Goal: Information Seeking & Learning: Learn about a topic

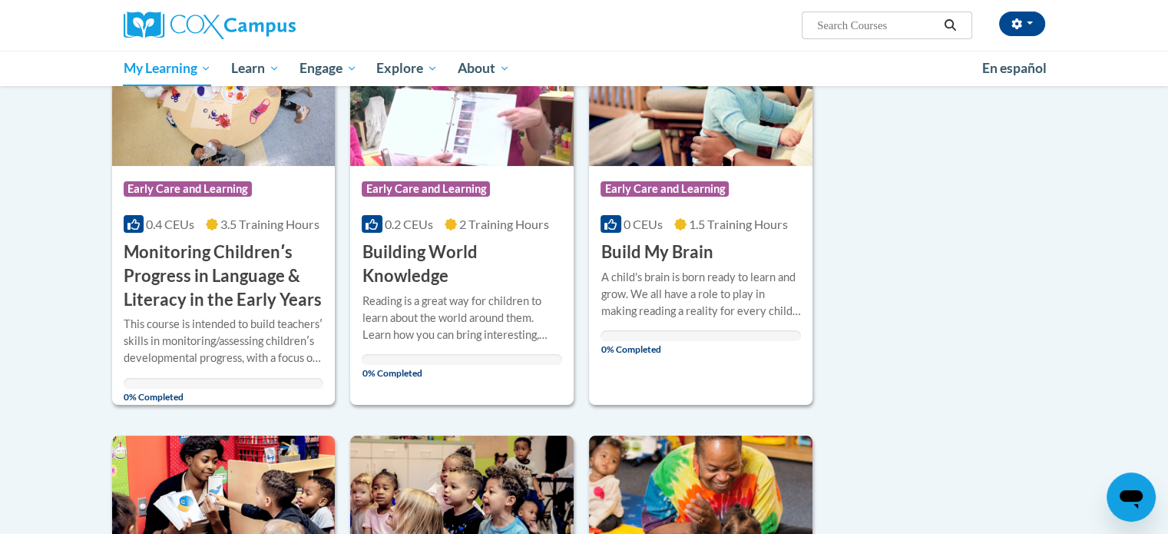
scroll to position [279, 0]
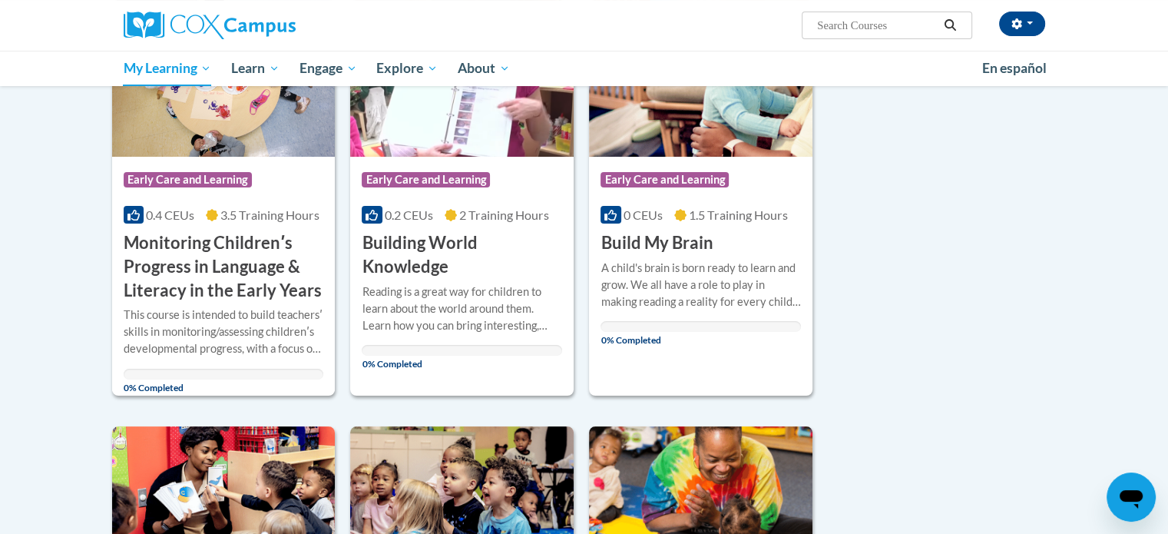
click at [188, 259] on h3 "Monitoring Childrenʹs Progress in Language & Literacy in the Early Years" at bounding box center [224, 266] width 200 height 71
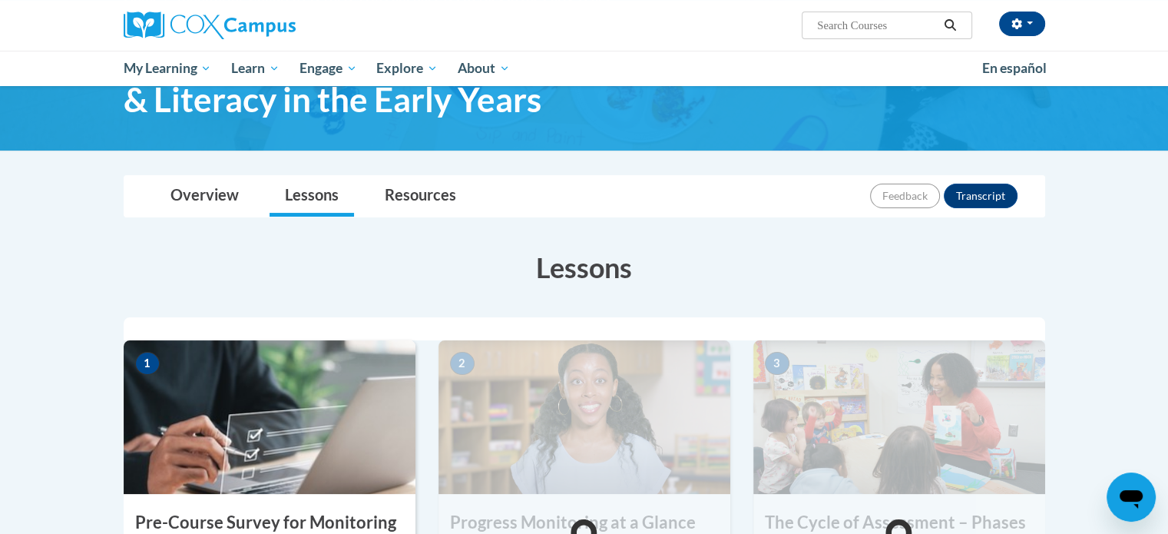
scroll to position [96, 0]
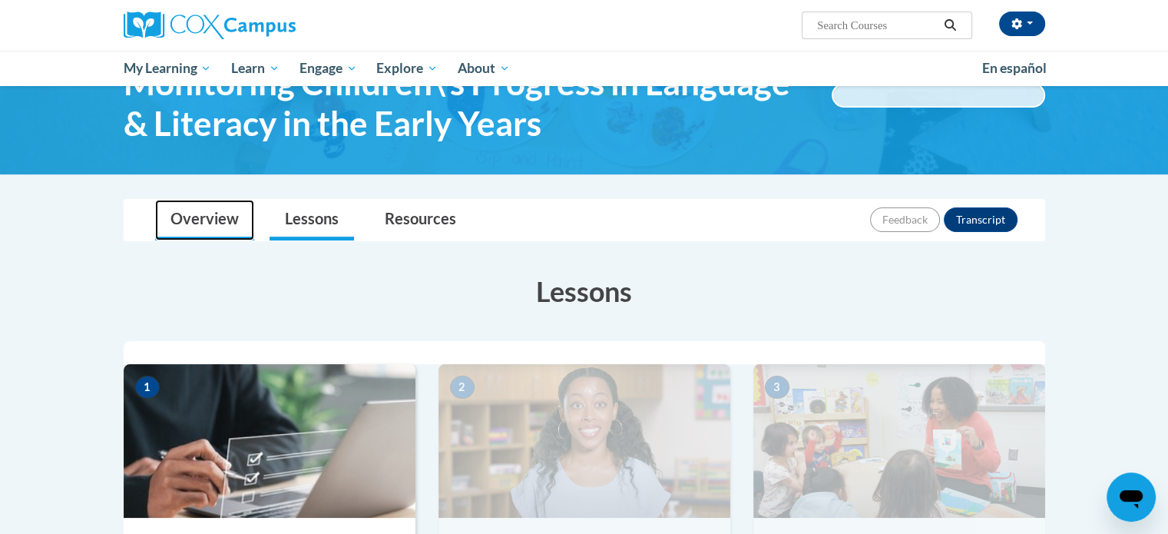
click at [193, 214] on link "Overview" at bounding box center [204, 220] width 99 height 41
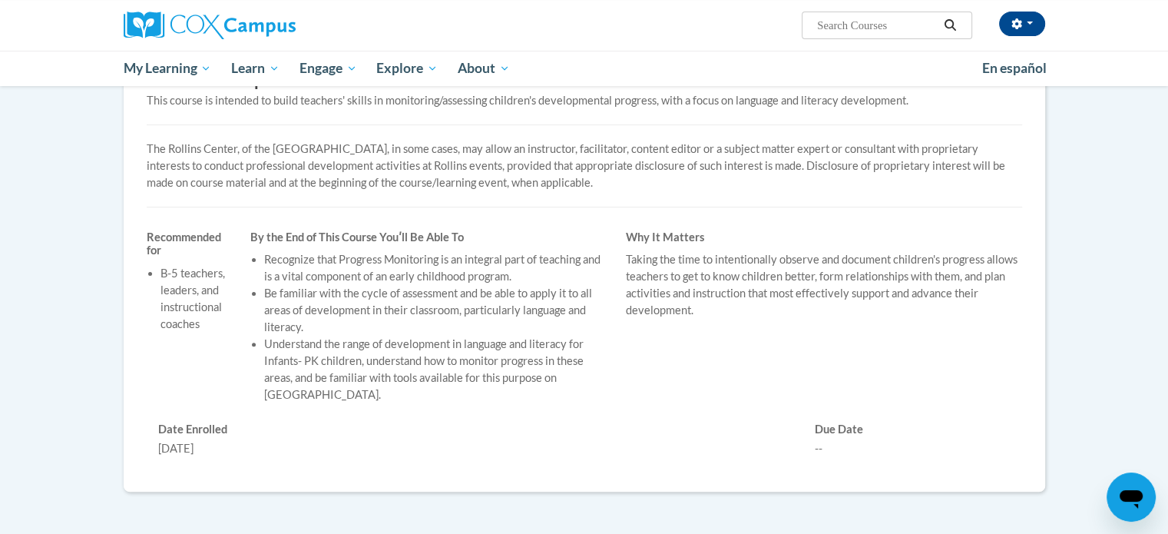
scroll to position [402, 0]
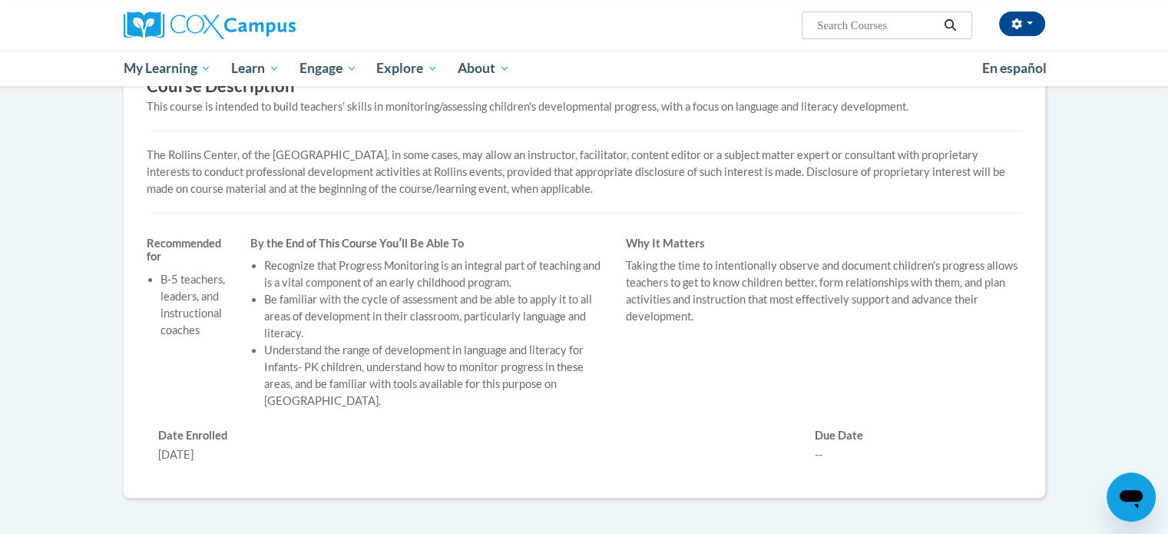
click at [250, 91] on h3 "Course Description" at bounding box center [584, 86] width 875 height 24
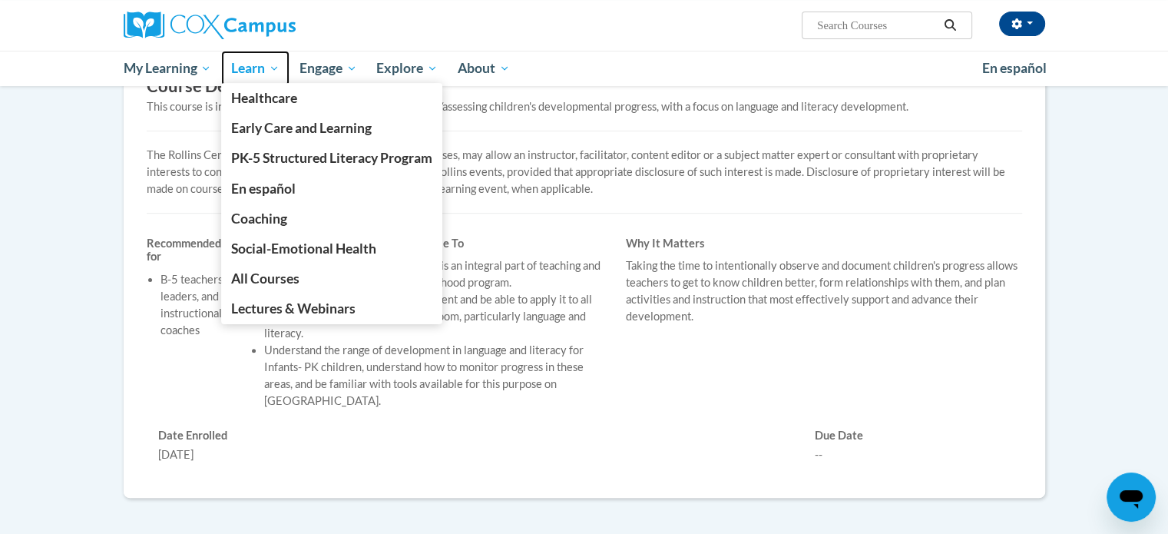
click at [249, 64] on span "Learn" at bounding box center [255, 68] width 48 height 18
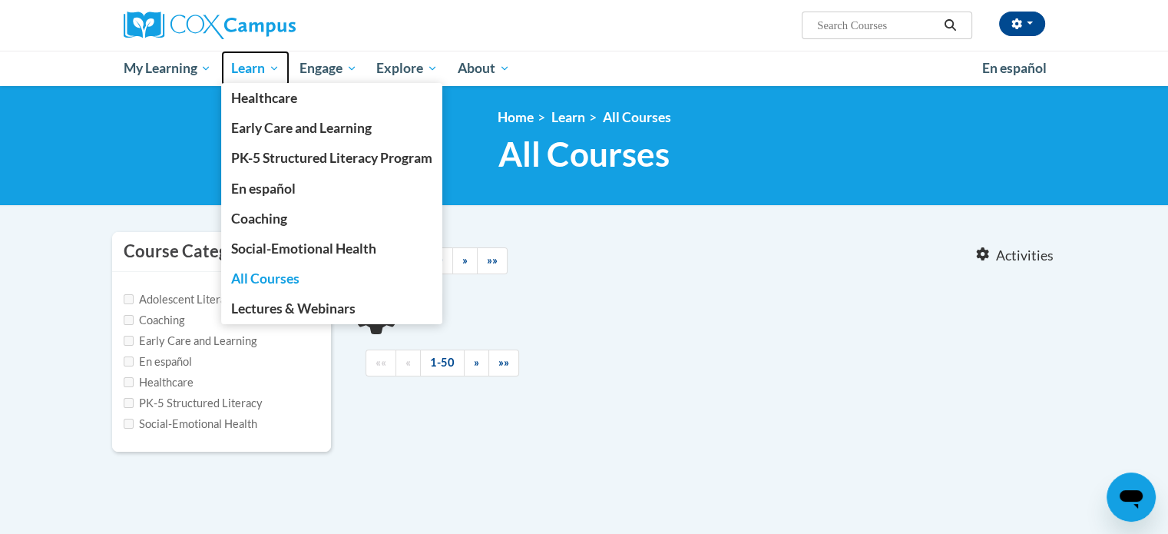
click at [249, 64] on span "Learn" at bounding box center [255, 68] width 48 height 18
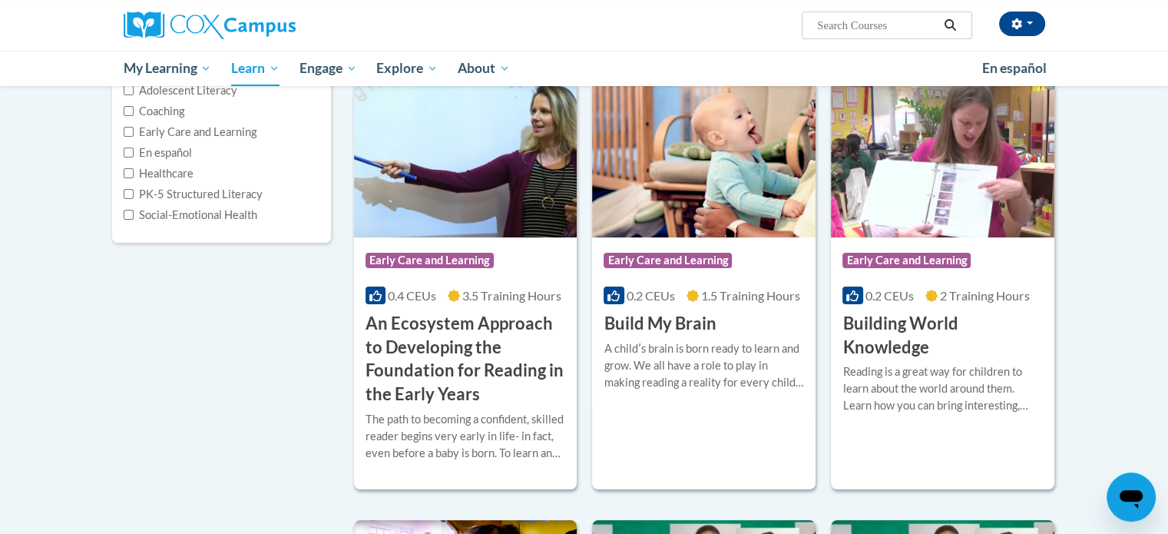
scroll to position [210, 0]
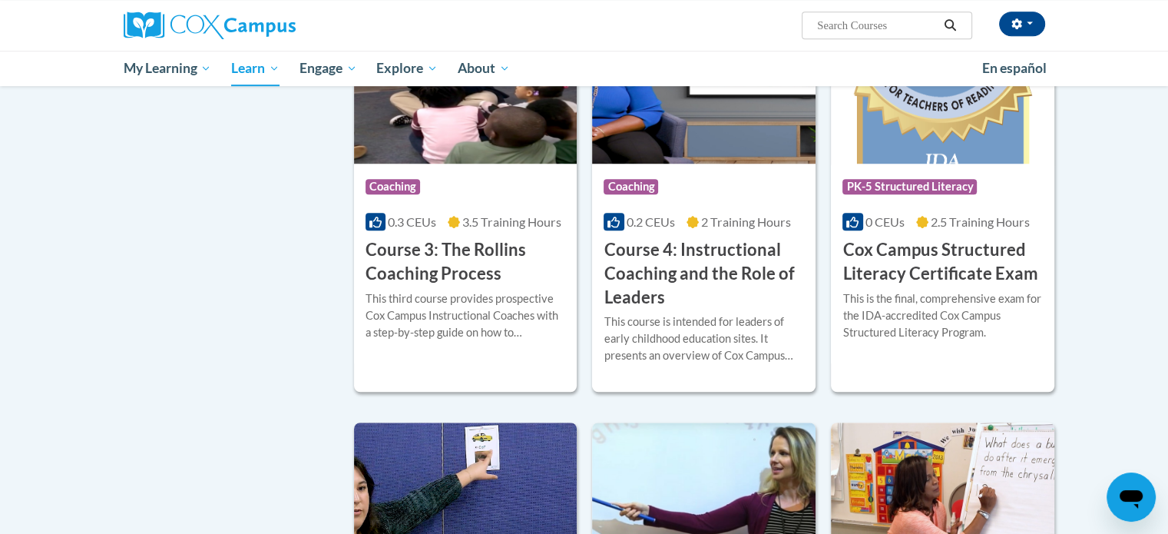
scroll to position [1161, 0]
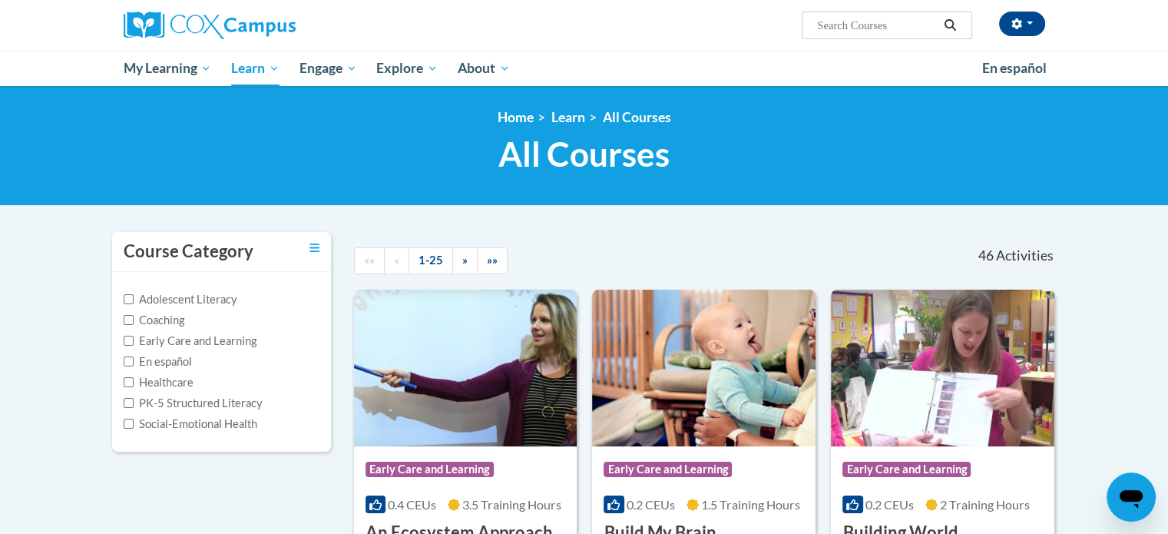
click at [313, 248] on icon "Toggle collapse" at bounding box center [314, 247] width 10 height 8
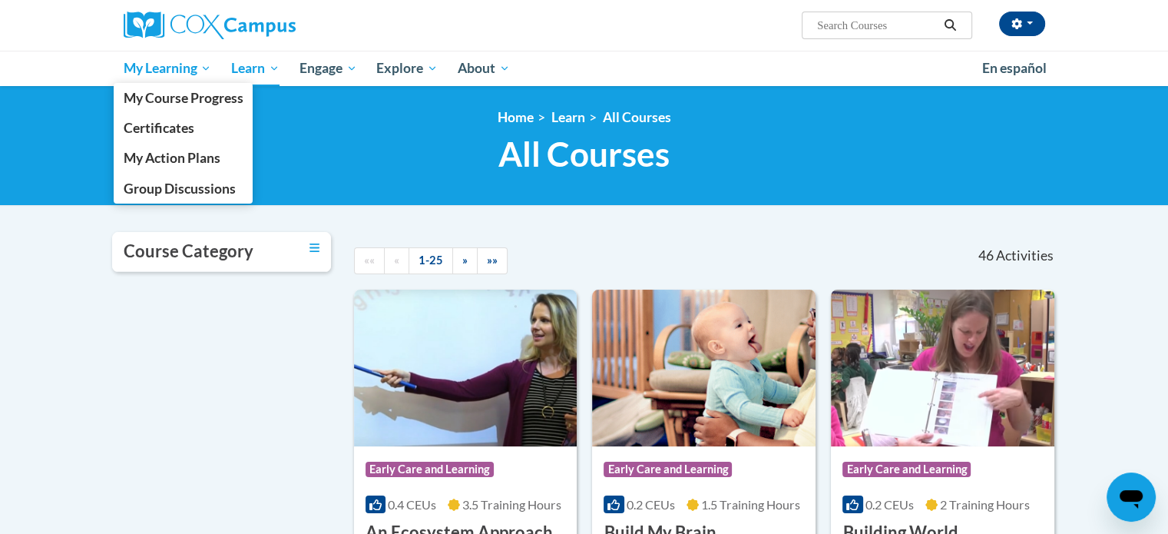
click at [150, 74] on span "My Learning" at bounding box center [167, 68] width 88 height 18
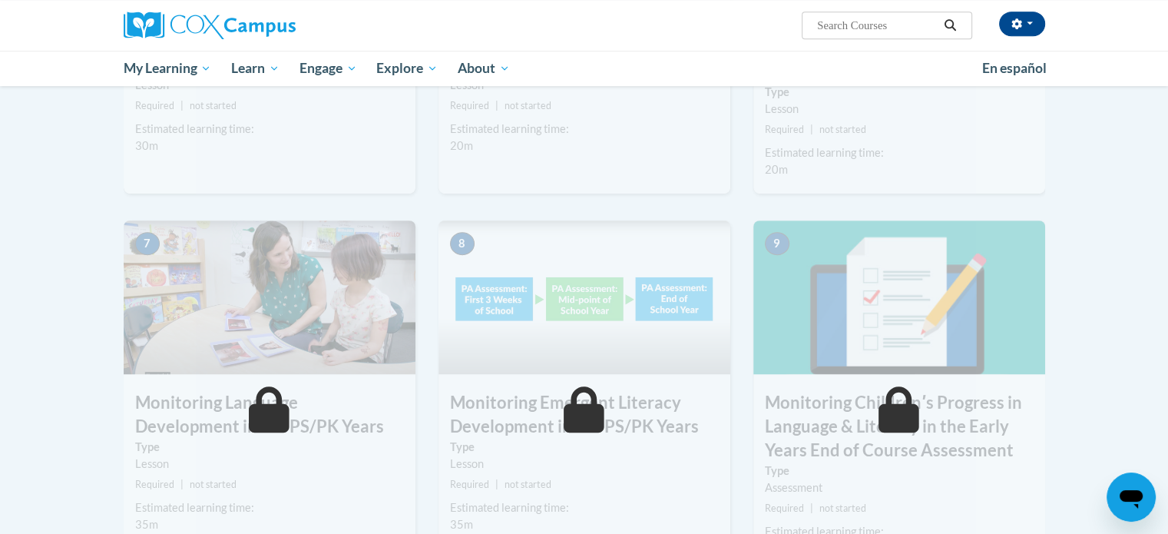
scroll to position [1050, 0]
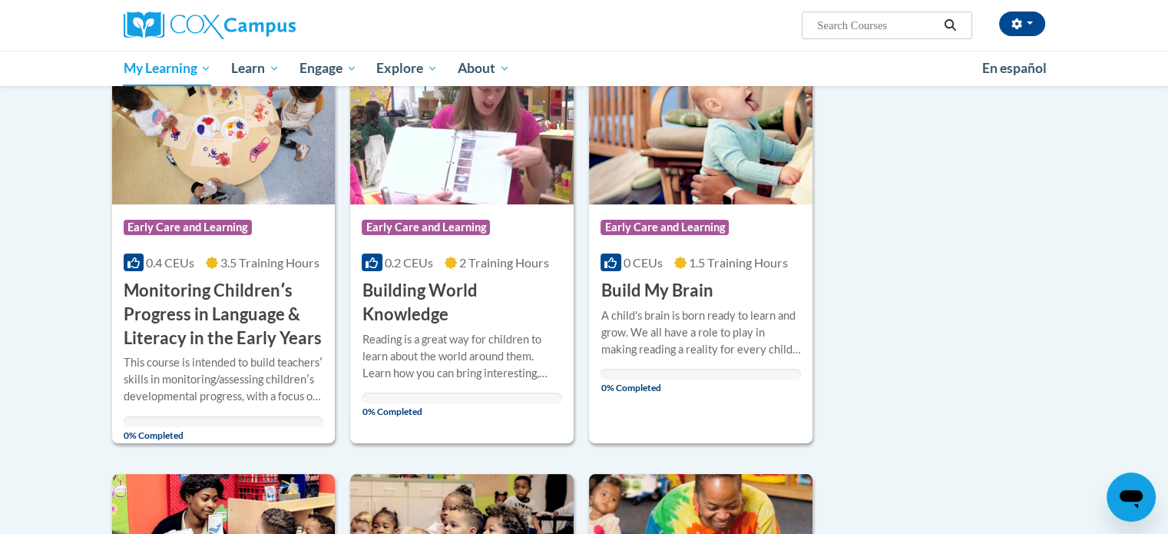
scroll to position [233, 0]
click at [216, 309] on h3 "Monitoring Childrenʹs Progress in Language & Literacy in the Early Years" at bounding box center [224, 313] width 200 height 71
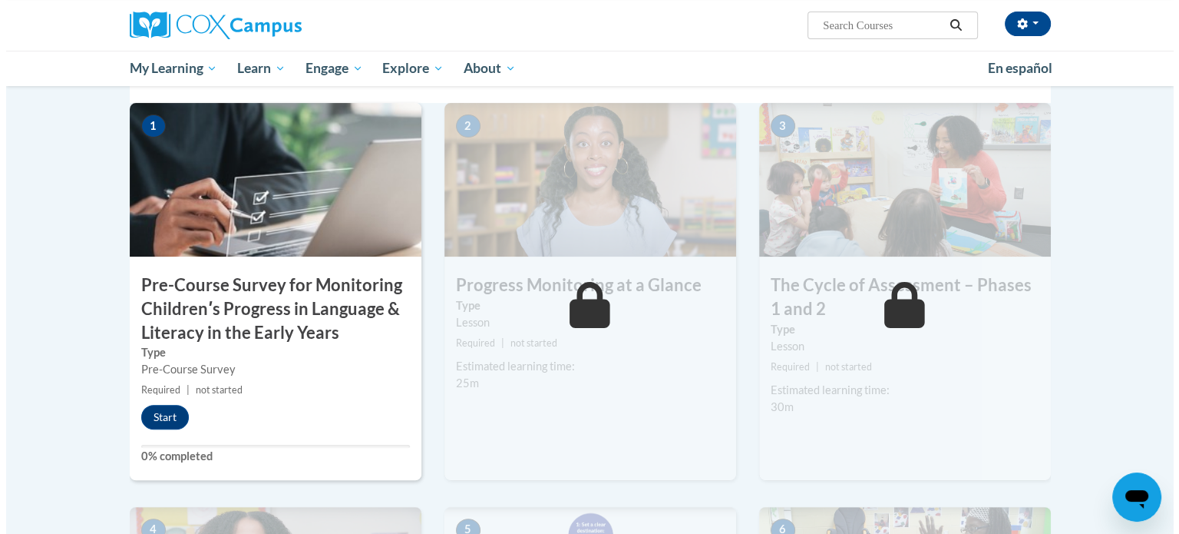
scroll to position [367, 0]
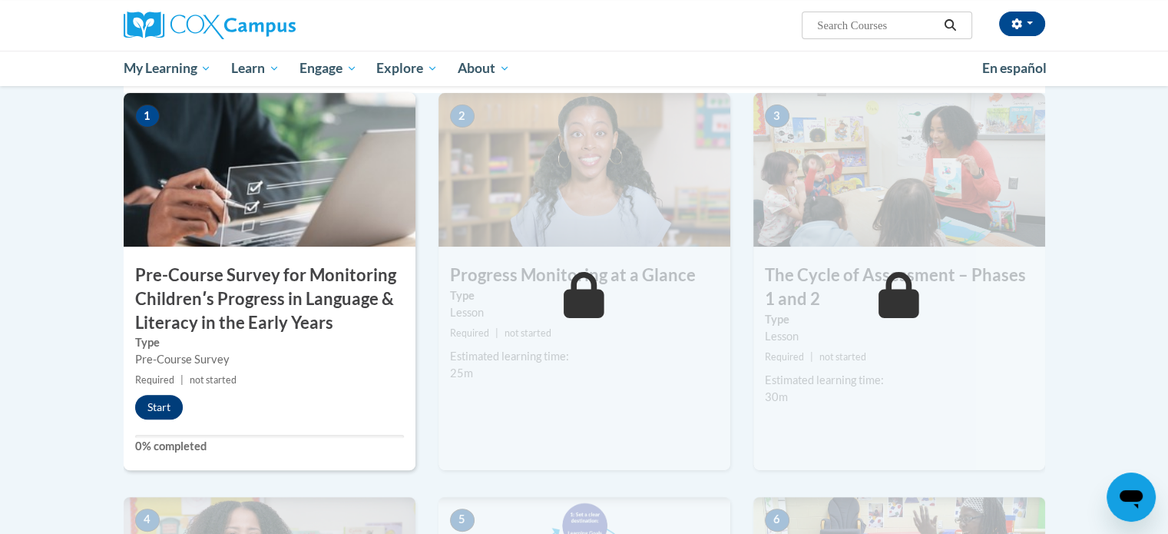
click at [151, 408] on button "Start" at bounding box center [159, 407] width 48 height 25
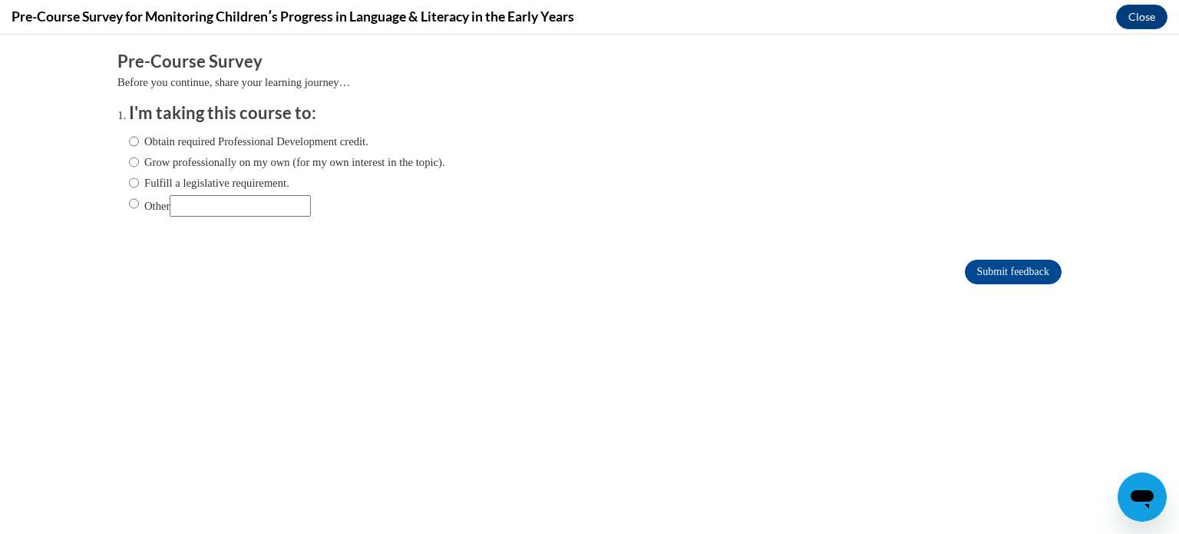
scroll to position [0, 0]
drag, startPoint x: 338, startPoint y: 159, endPoint x: 196, endPoint y: 202, distance: 148.4
click at [196, 202] on div "Obtain required Professional Development credit. Grow professionally on my own …" at bounding box center [287, 174] width 316 height 99
click at [127, 322] on div "Comments Pre-Course Survey Before you continue, share your learning journey… I'…" at bounding box center [589, 214] width 967 height 358
click at [129, 205] on input "Other" at bounding box center [134, 203] width 10 height 17
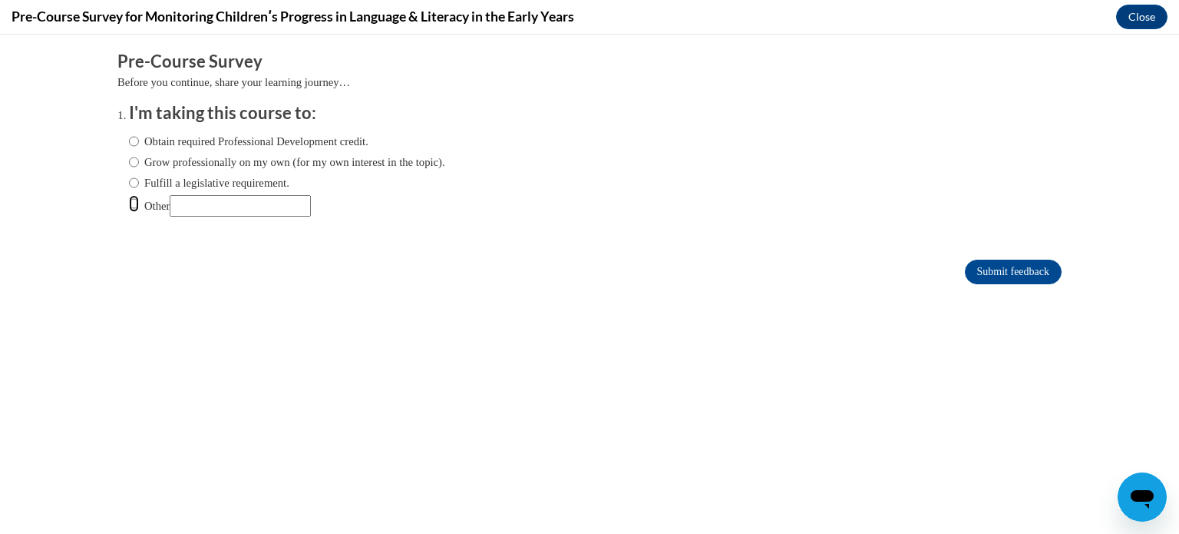
radio input "true"
click at [190, 206] on input "Other" at bounding box center [240, 205] width 141 height 21
click at [169, 242] on form "Pre-Course Survey Before you continue, share your learning journey… I'm taking …" at bounding box center [589, 175] width 944 height 250
click at [129, 206] on input "Other" at bounding box center [134, 203] width 10 height 17
click at [242, 217] on div "Obtain required Professional Development credit. Grow professionally on my own …" at bounding box center [287, 174] width 316 height 99
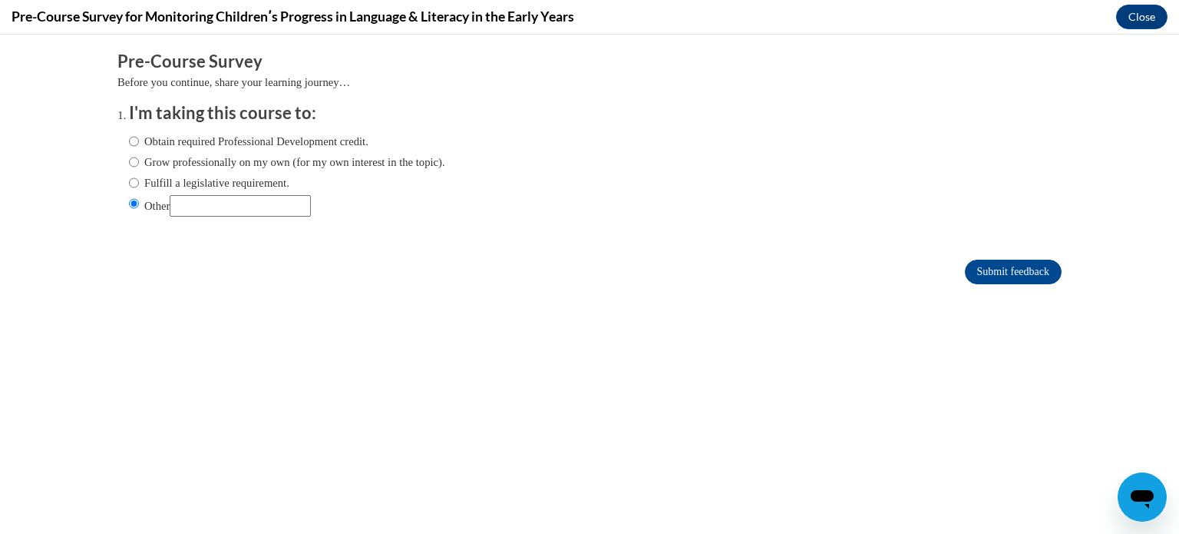
click at [349, 253] on form "Pre-Course Survey Before you continue, share your learning journey… I'm taking …" at bounding box center [589, 175] width 944 height 250
click at [227, 216] on input "Other" at bounding box center [240, 205] width 141 height 21
type input "To obtain more knowledge about my work."
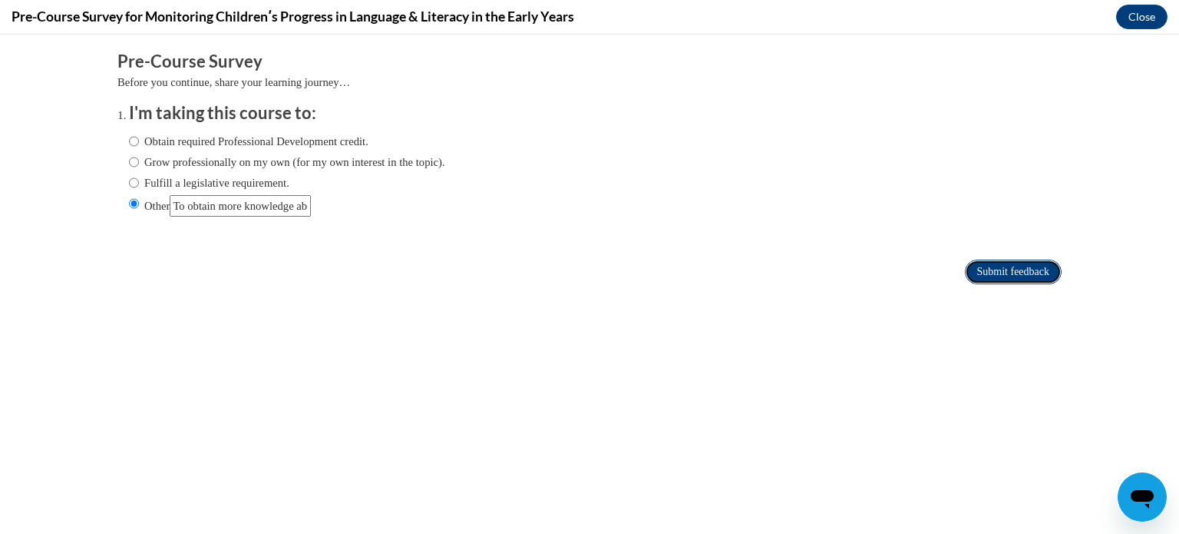
click at [1015, 272] on input "Submit feedback" at bounding box center [1013, 272] width 97 height 25
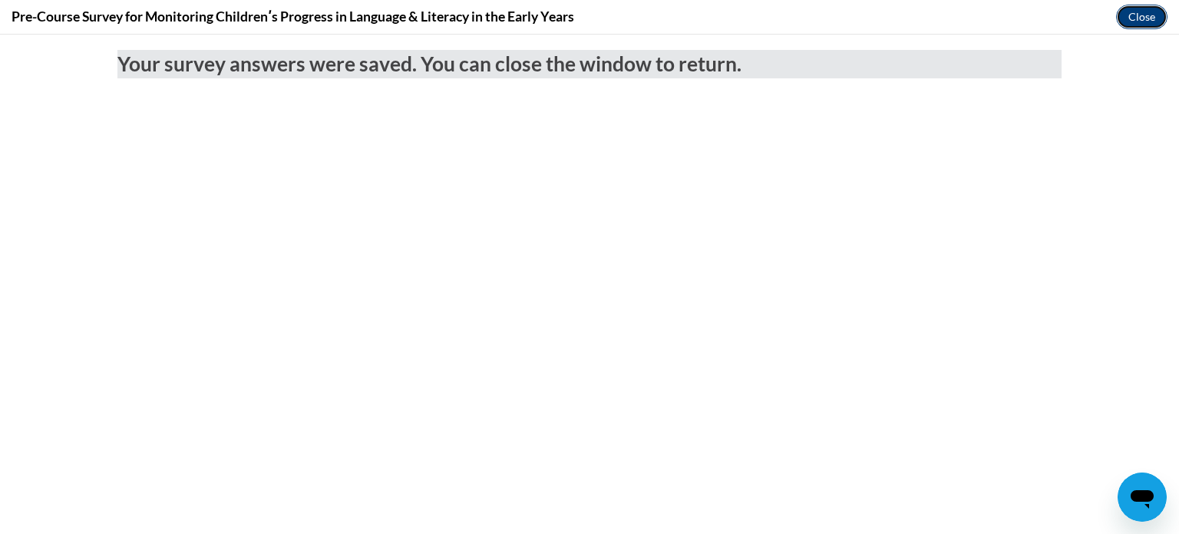
click at [1152, 12] on button "Close" at bounding box center [1141, 17] width 51 height 25
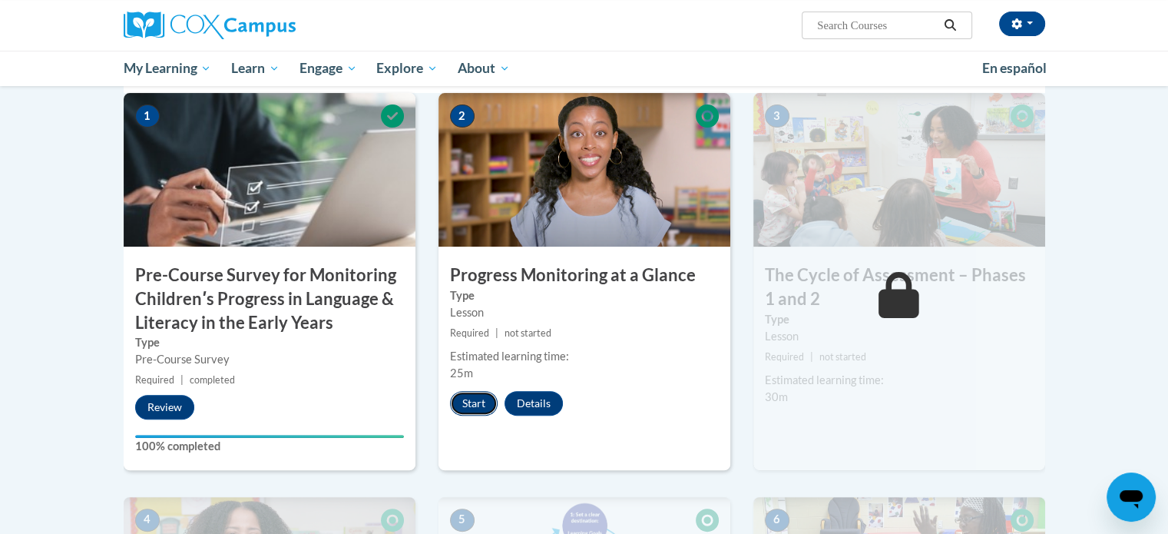
click at [478, 401] on button "Start" at bounding box center [474, 403] width 48 height 25
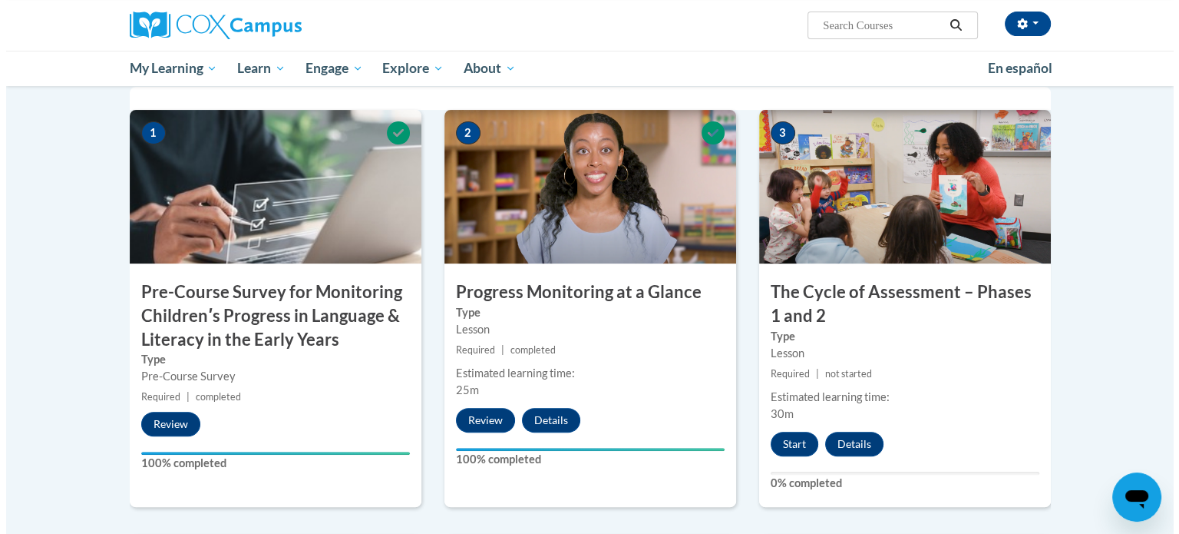
scroll to position [369, 0]
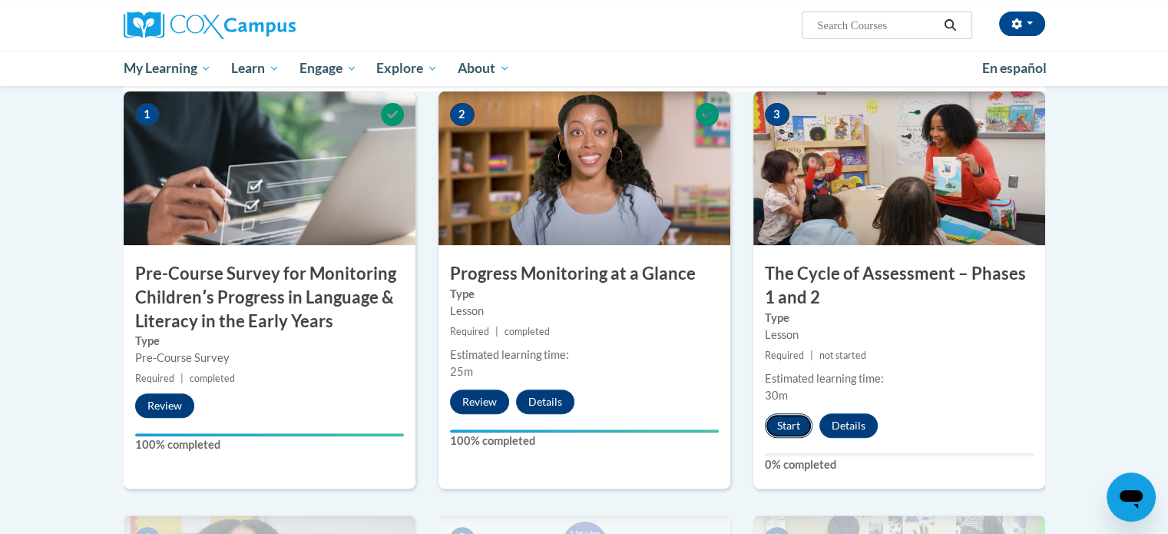
click at [780, 418] on button "Start" at bounding box center [789, 425] width 48 height 25
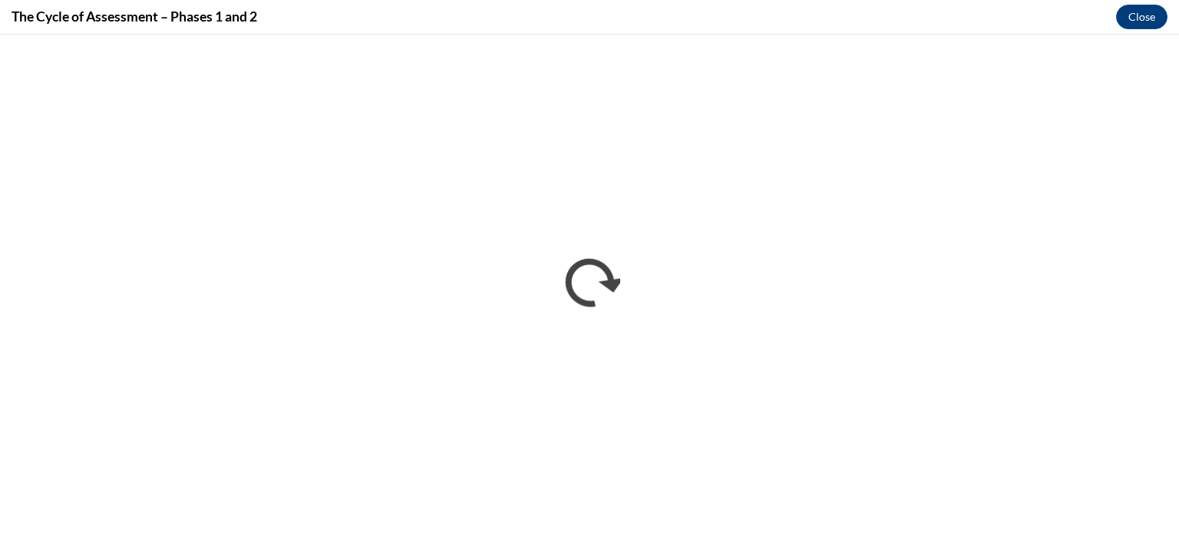
scroll to position [0, 0]
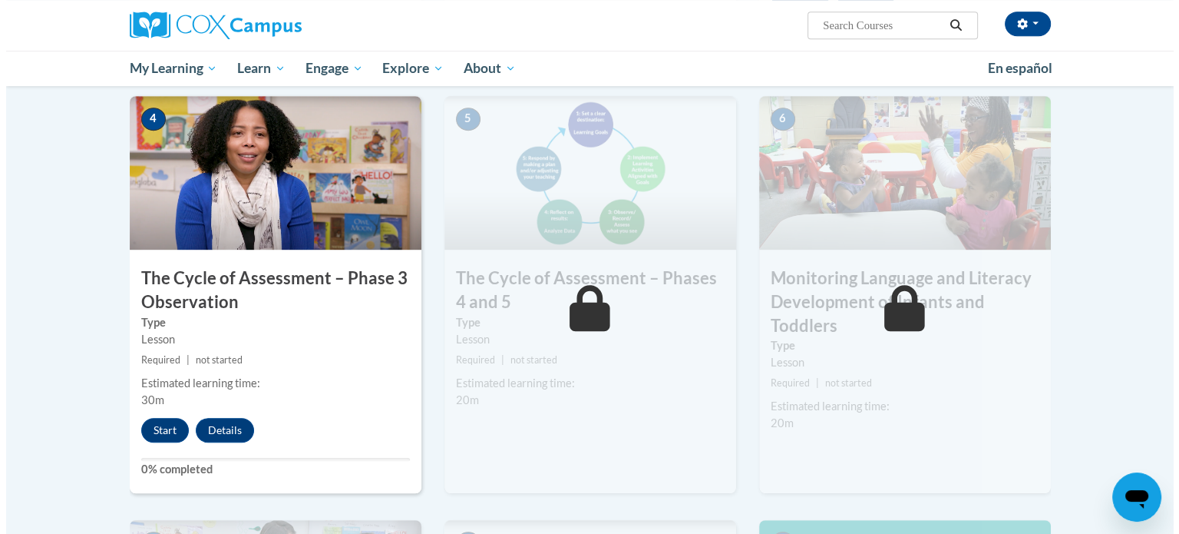
scroll to position [768, 0]
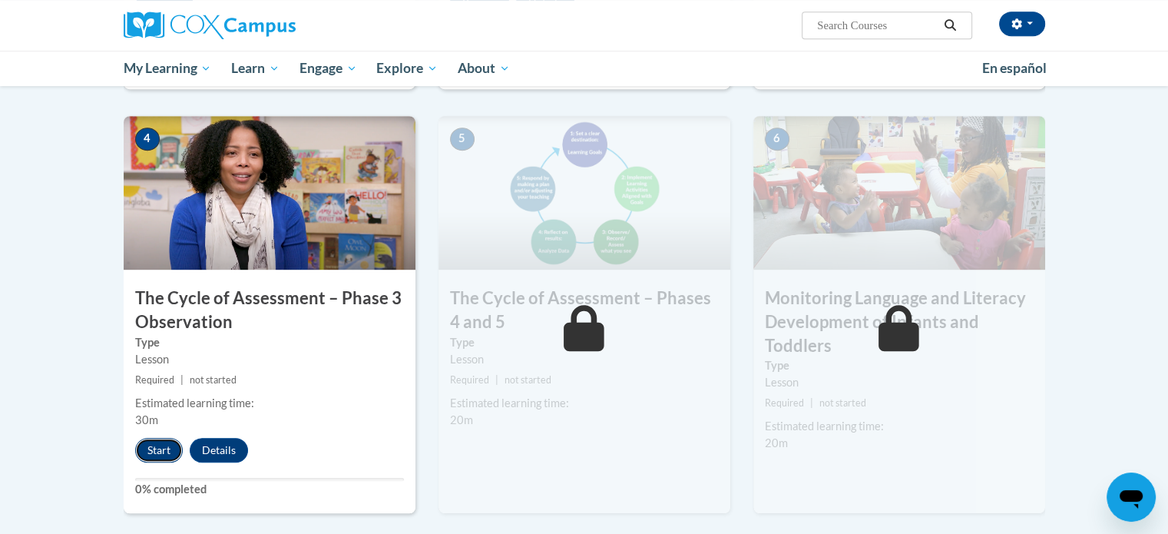
click at [144, 446] on button "Start" at bounding box center [159, 450] width 48 height 25
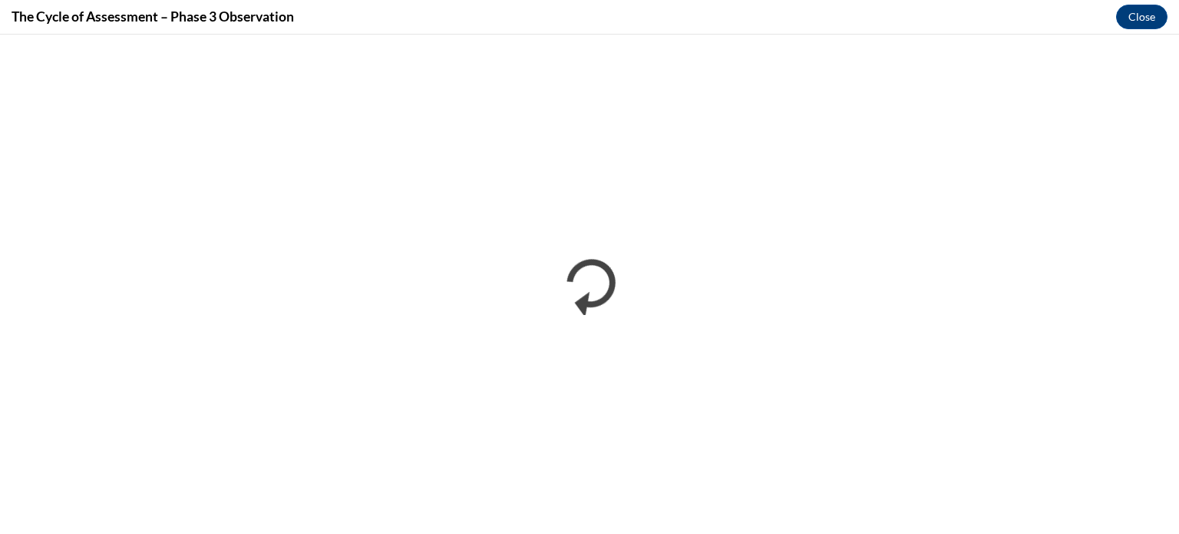
scroll to position [0, 0]
